Goal: Find specific page/section: Find specific page/section

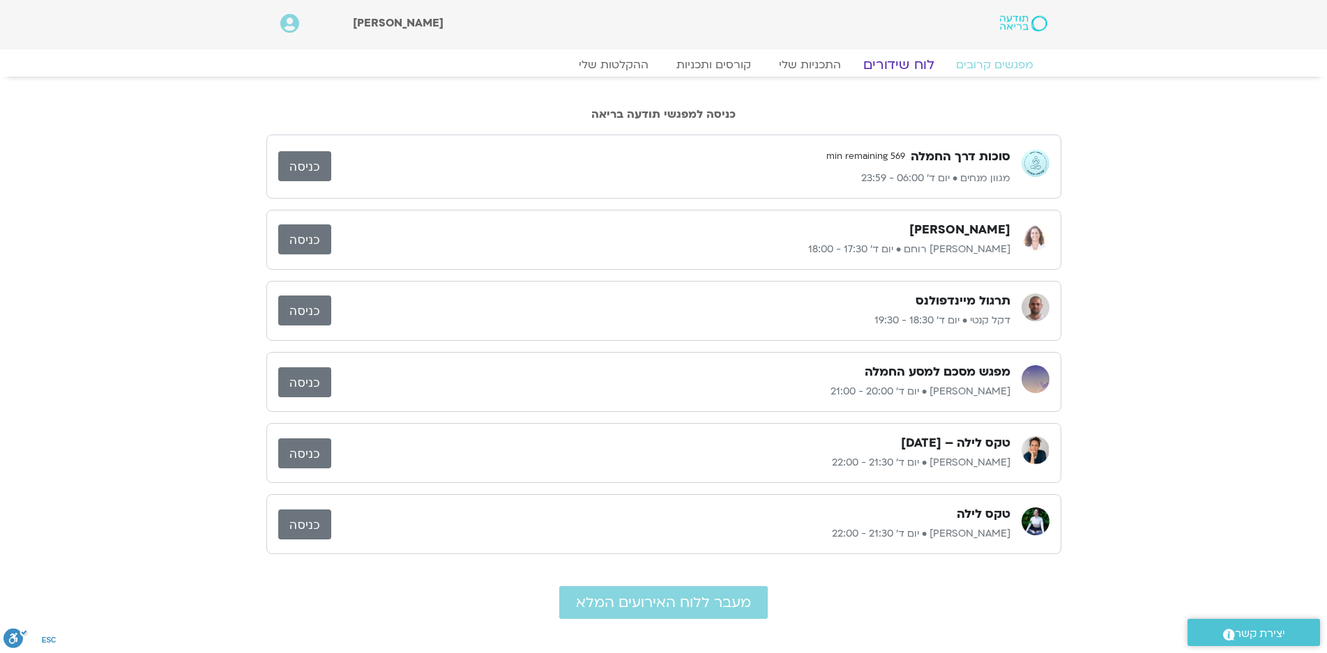
click at [901, 67] on link "לוח שידורים" at bounding box center [898, 64] width 105 height 17
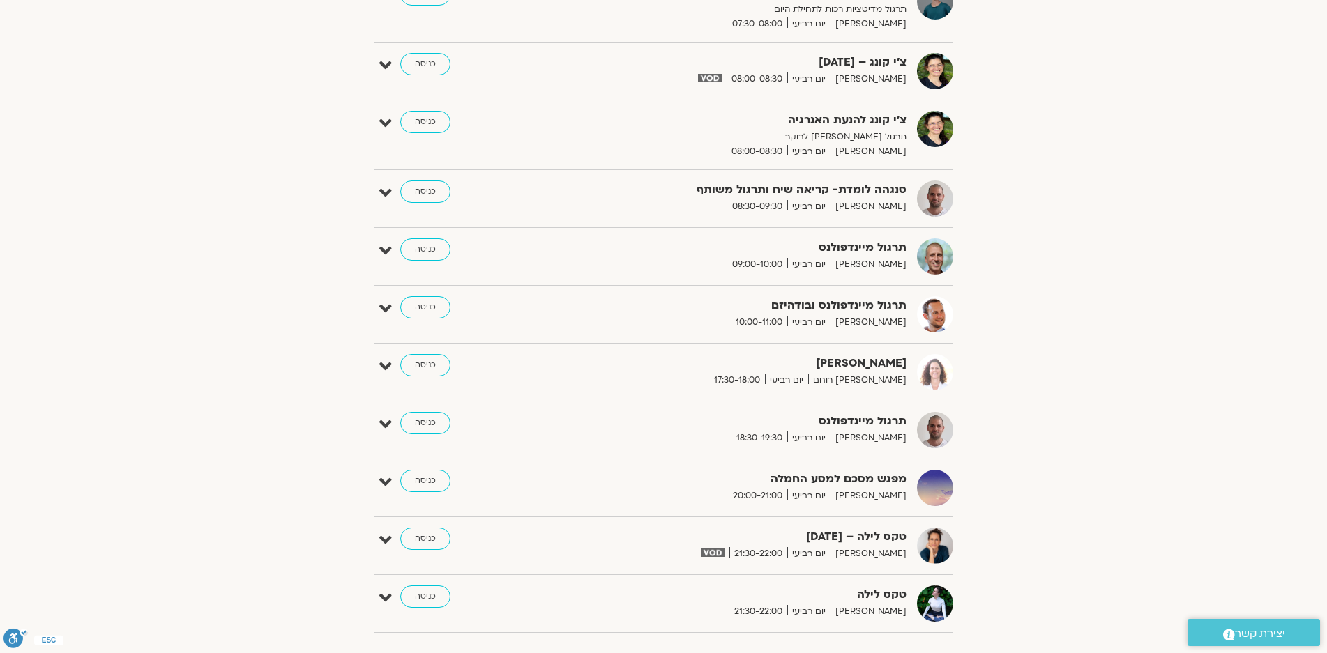
scroll to position [558, 0]
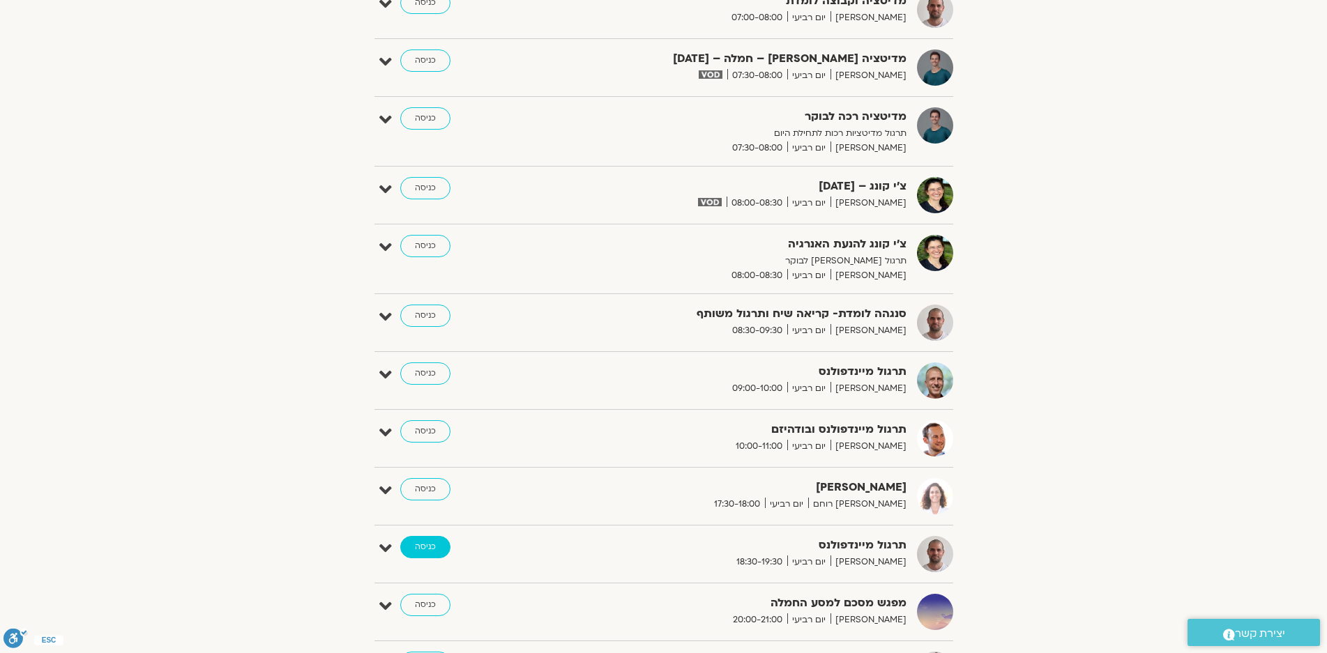
click at [425, 542] on link "כניסה" at bounding box center [425, 547] width 50 height 22
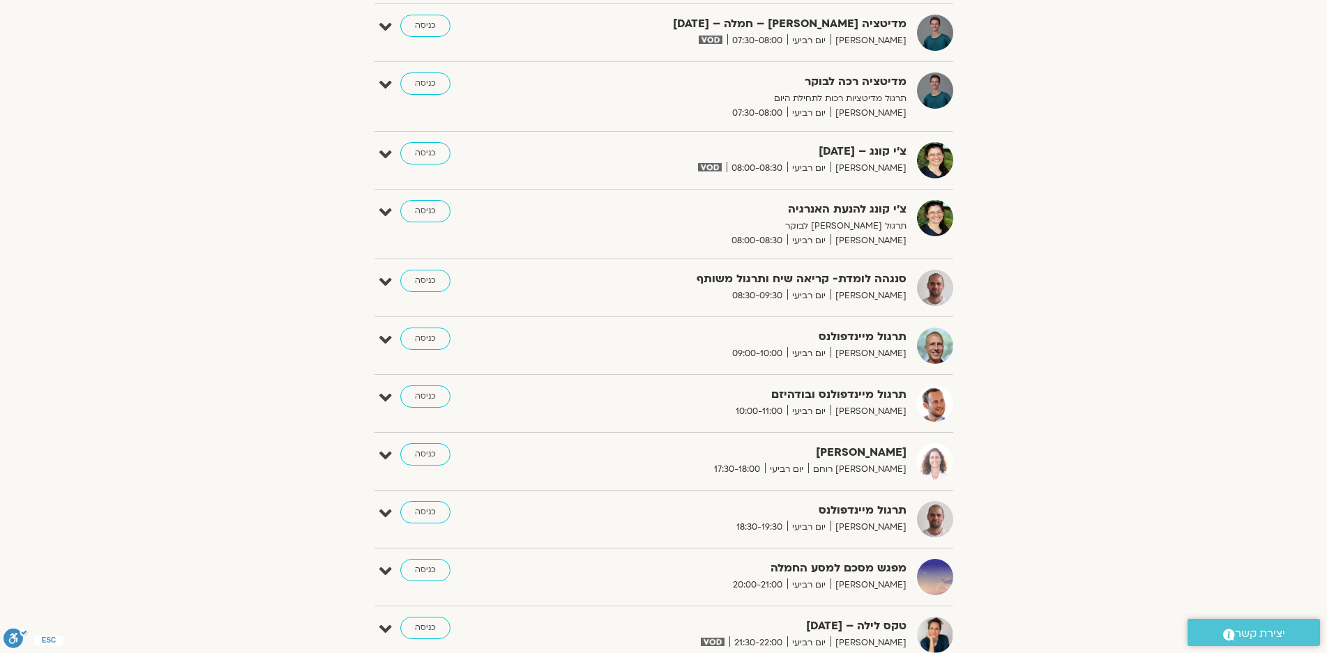
scroll to position [1714, 0]
